Goal: Obtain resource: Download file/media

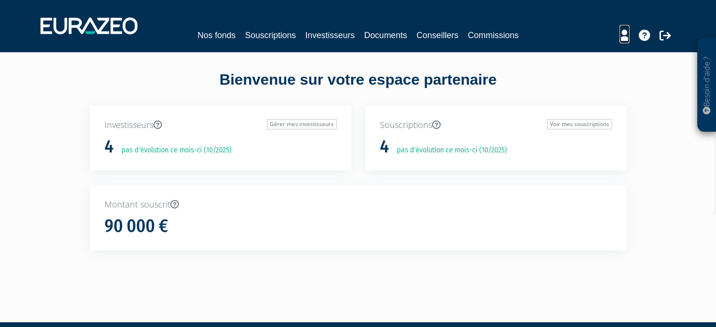
click at [619, 37] on icon at bounding box center [624, 35] width 10 height 11
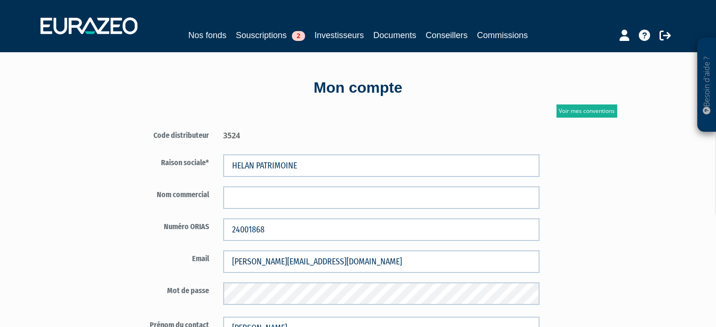
click at [578, 114] on link "Voir mes conventions" at bounding box center [586, 111] width 61 height 13
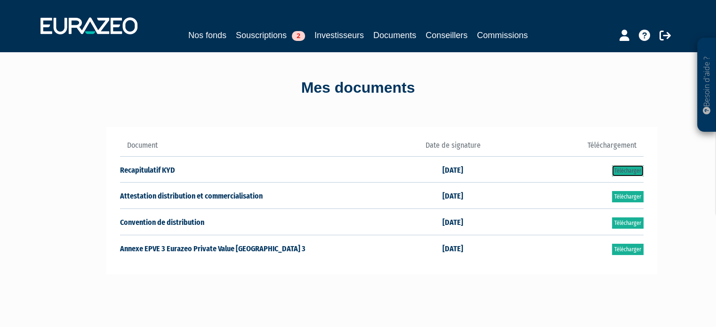
click at [627, 171] on link "Télécharger" at bounding box center [628, 170] width 32 height 11
click at [632, 194] on link "Télécharger" at bounding box center [628, 196] width 32 height 11
click at [635, 223] on link "Télécharger" at bounding box center [628, 222] width 32 height 11
click at [635, 250] on link "Télécharger" at bounding box center [628, 249] width 32 height 11
click at [623, 37] on icon at bounding box center [624, 35] width 10 height 11
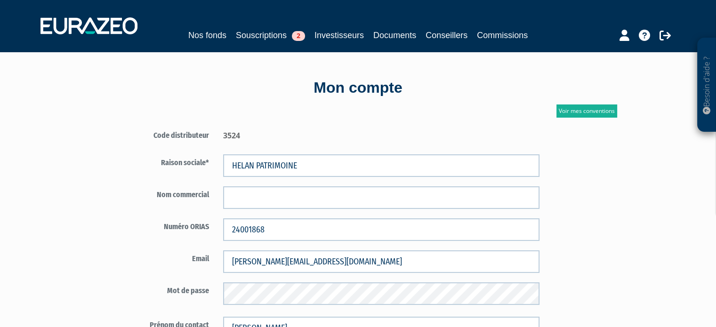
click at [235, 136] on div "3524" at bounding box center [381, 134] width 330 height 14
click at [305, 134] on div "3524" at bounding box center [381, 134] width 330 height 14
click at [663, 37] on icon at bounding box center [664, 35] width 11 height 11
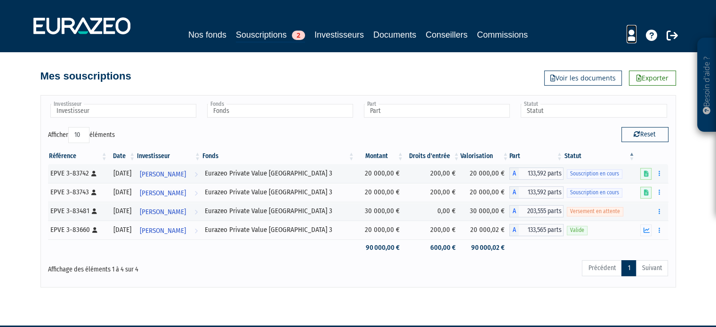
click at [632, 33] on icon at bounding box center [632, 35] width 10 height 11
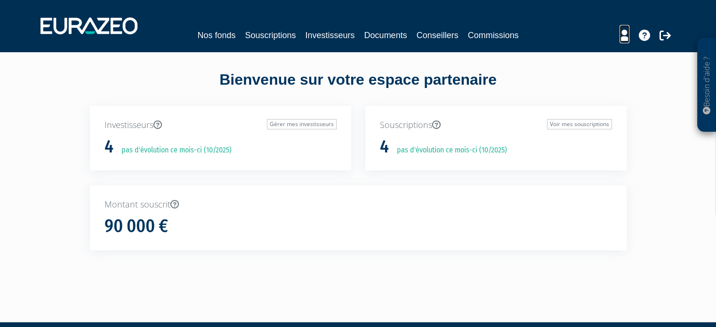
click at [621, 39] on icon at bounding box center [624, 35] width 10 height 11
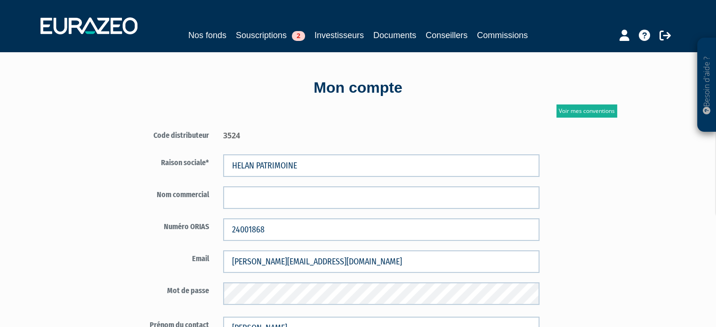
click at [230, 137] on div "3524" at bounding box center [381, 134] width 330 height 14
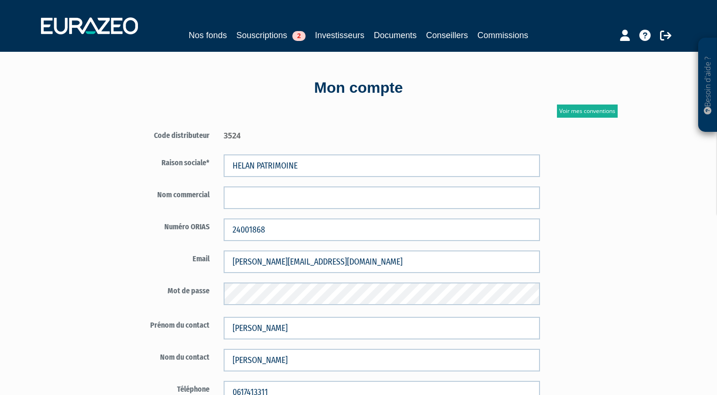
click at [645, 39] on icon at bounding box center [644, 35] width 11 height 11
